Goal: Transaction & Acquisition: Purchase product/service

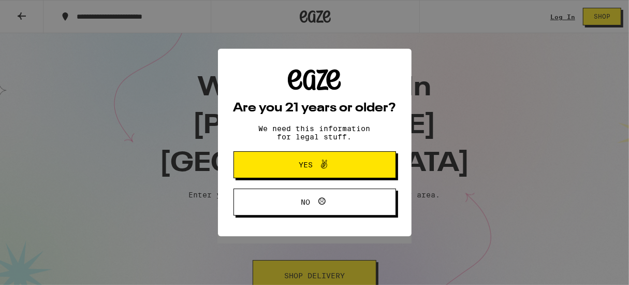
click at [299, 168] on span "Yes" at bounding box center [306, 164] width 14 height 7
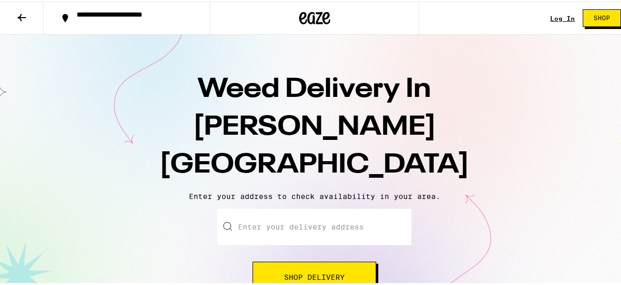
click at [317, 207] on input "Enter your delivery address" at bounding box center [314, 225] width 194 height 36
click at [330, 272] on span "Shop Delivery" at bounding box center [314, 275] width 61 height 7
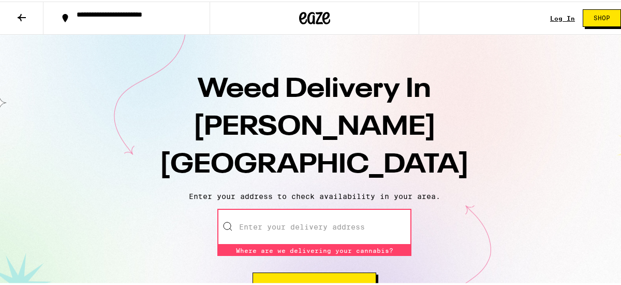
click at [363, 207] on input "Enter your delivery address" at bounding box center [314, 225] width 194 height 36
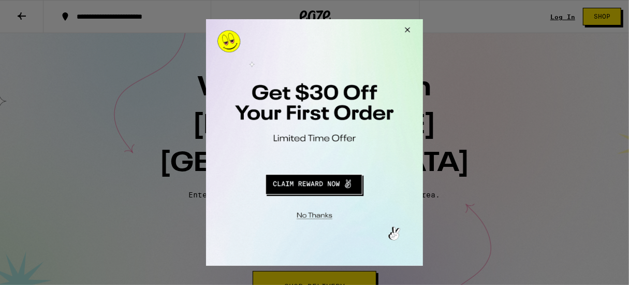
click at [317, 216] on button "Close Modal" at bounding box center [312, 214] width 211 height 16
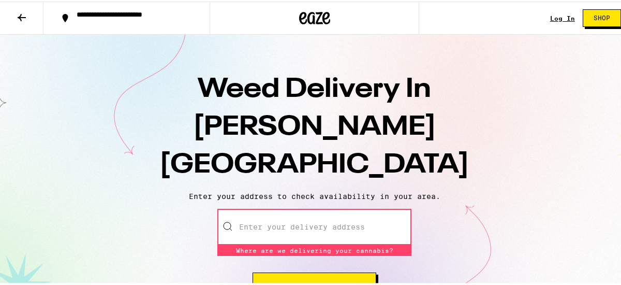
click at [304, 207] on input "Enter your delivery address" at bounding box center [314, 225] width 194 height 36
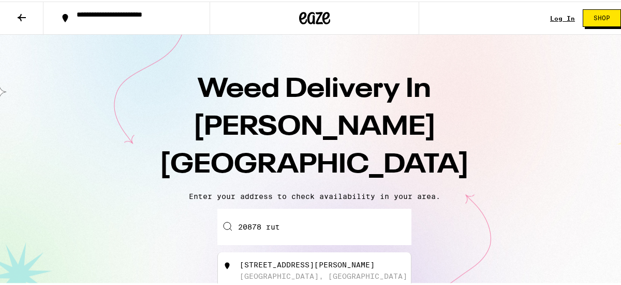
drag, startPoint x: 301, startPoint y: 225, endPoint x: 325, endPoint y: 222, distance: 24.0
click at [299, 259] on div "[STREET_ADDRESS][PERSON_NAME]" at bounding box center [307, 263] width 135 height 8
type input "[STREET_ADDRESS][PERSON_NAME]"
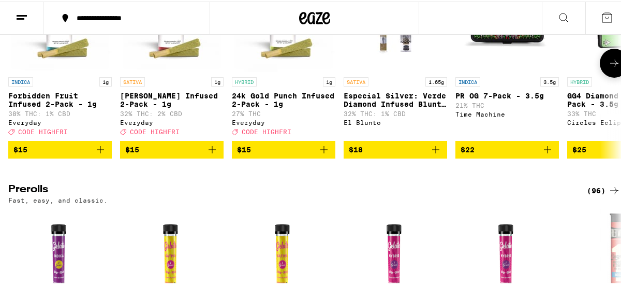
scroll to position [3004, 0]
